Goal: Navigation & Orientation: Find specific page/section

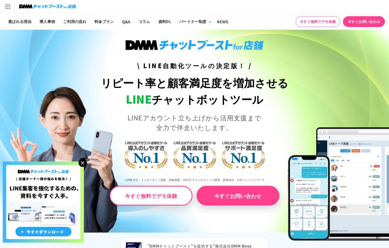
click at [85, 161] on img at bounding box center [83, 163] width 8 height 8
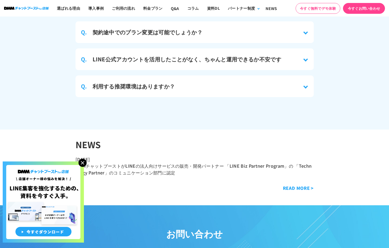
scroll to position [2826, 0]
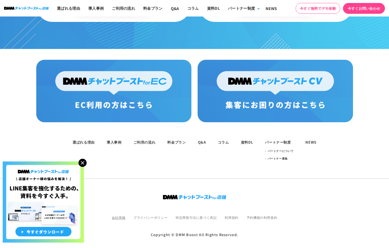
click at [115, 215] on link "会社情報" at bounding box center [119, 217] width 14 height 5
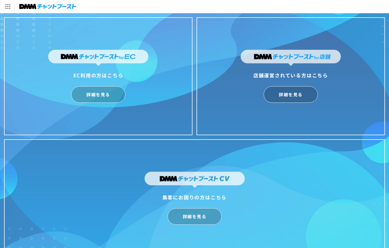
scroll to position [13, 0]
